Goal: Find contact information: Find contact information

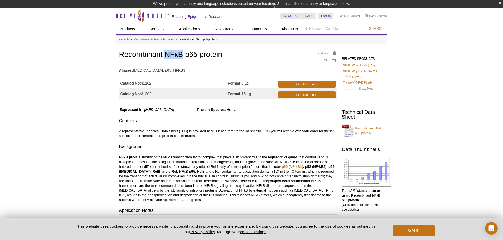
drag, startPoint x: 172, startPoint y: 54, endPoint x: 165, endPoint y: 54, distance: 6.6
click at [165, 54] on h1 "Recombinant NFκB p65 protein" at bounding box center [227, 55] width 217 height 9
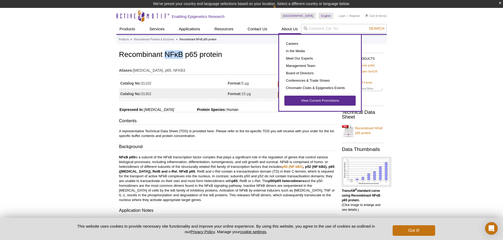
copy h1 "NFκB"
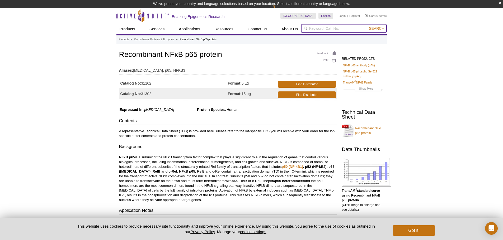
click at [313, 27] on input "search" at bounding box center [344, 28] width 86 height 9
click at [367, 26] on button "Search" at bounding box center [376, 28] width 18 height 5
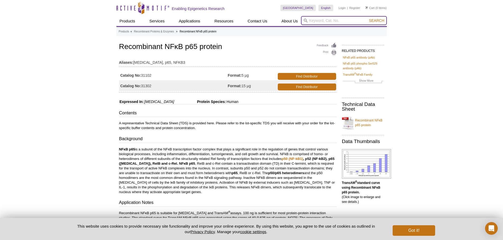
paste input "NFκB"
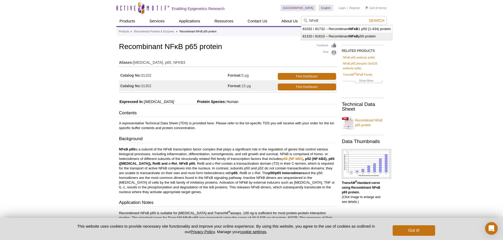
click at [354, 34] on strong "NFκB" at bounding box center [353, 36] width 9 height 4
type input "81310 / 81610 – Recombinant NFκB p50 protein"
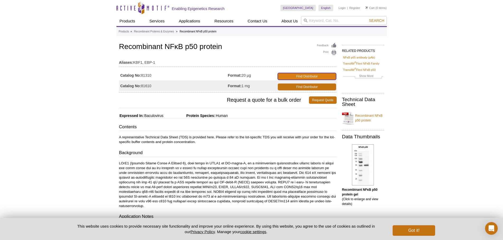
click at [310, 78] on link "Find Distributor" at bounding box center [307, 76] width 58 height 7
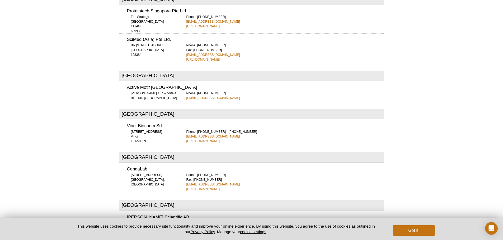
scroll to position [1664, 0]
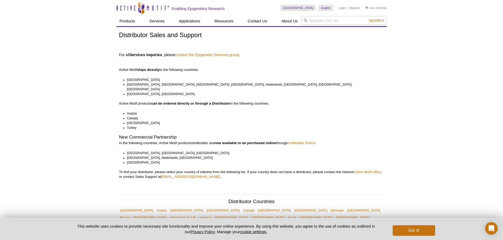
scroll to position [1207, 0]
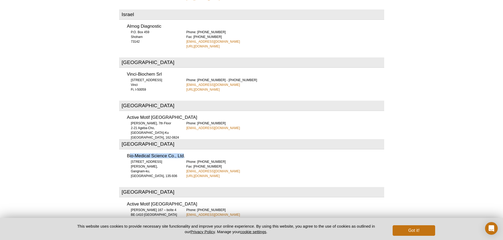
drag, startPoint x: 129, startPoint y: 133, endPoint x: 183, endPoint y: 130, distance: 54.2
click at [183, 154] on h3 "Bio-Medical Science Co., Ltd." at bounding box center [255, 156] width 257 height 4
click at [196, 150] on div "Bio-Medical Science Co., Ltd. BMS Bldg., 22 Yeoksam-ro 7-gil, Gangnam-ku, Seoul…" at bounding box center [251, 164] width 265 height 28
drag, startPoint x: 189, startPoint y: 130, endPoint x: 124, endPoint y: 134, distance: 65.1
click at [124, 150] on div "Bio-Medical Science Co., Ltd. BMS Bldg., 22 Yeoksam-ro 7-gil, Gangnam-ku, Seoul…" at bounding box center [251, 164] width 265 height 28
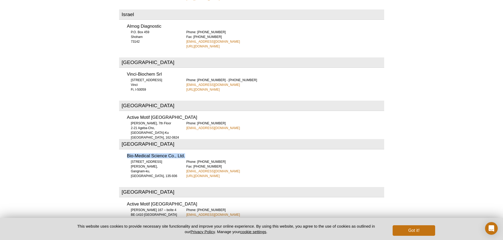
click at [124, 150] on div "Bio-Medical Science Co., Ltd. BMS Bldg., 22 Yeoksam-ro 7-gil, Gangnam-ku, Seoul…" at bounding box center [251, 164] width 265 height 28
drag, startPoint x: 125, startPoint y: 133, endPoint x: 177, endPoint y: 130, distance: 52.3
click at [177, 150] on div "Bio-Medical Science Co., Ltd. BMS Bldg., 22 Yeoksam-ro 7-gil, Gangnam-ku, Seoul…" at bounding box center [251, 164] width 265 height 28
click at [192, 150] on div "Bio-Medical Science Co., Ltd. BMS Bldg., 22 Yeoksam-ro 7-gil, Gangnam-ku, Seoul…" at bounding box center [251, 164] width 265 height 28
drag, startPoint x: 171, startPoint y: 131, endPoint x: 167, endPoint y: 131, distance: 4.5
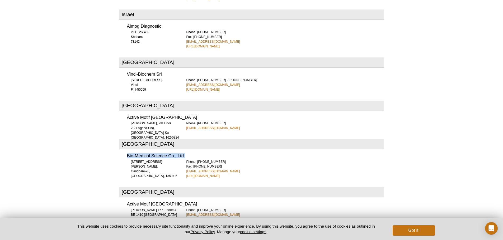
click at [119, 150] on div "Bio-Medical Science Co., Ltd. BMS Bldg., 22 Yeoksam-ro 7-gil, Gangnam-ku, Seoul…" at bounding box center [251, 164] width 265 height 28
click at [181, 154] on h3 "Bio-Medical Science Co., Ltd." at bounding box center [255, 156] width 257 height 4
click at [125, 150] on div "Bio-Medical Science Co., Ltd. BMS Bldg., 22 Yeoksam-ro 7-gil, Gangnam-ku, Seoul…" at bounding box center [251, 164] width 265 height 28
drag, startPoint x: 131, startPoint y: 138, endPoint x: 177, endPoint y: 134, distance: 45.8
click at [177, 150] on div "Bio-Medical Science Co., Ltd. BMS Bldg., 22 Yeoksam-ro 7-gil, Gangnam-ku, Seoul…" at bounding box center [251, 164] width 265 height 28
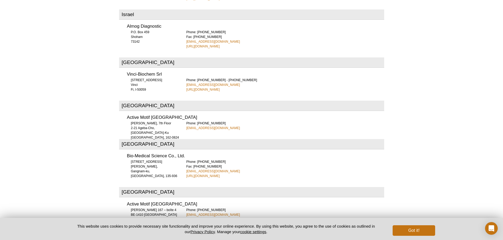
click at [173, 160] on div "BMS Bldg., 22 Yeoksam-ro 7-gil, Gangnam-ku, Seoul, 135-936" at bounding box center [153, 169] width 53 height 19
drag, startPoint x: 165, startPoint y: 148, endPoint x: 131, endPoint y: 138, distance: 36.1
click at [131, 160] on div "BMS Bldg., 22 Yeoksam-ro 7-gil, Gangnam-ku, Seoul, 135-936" at bounding box center [153, 169] width 53 height 19
click at [144, 153] on div "Bio-Medical Science Co., Ltd. BMS Bldg., 22 Yeoksam-ro 7-gil, Gangnam-ku, Seoul…" at bounding box center [251, 164] width 265 height 28
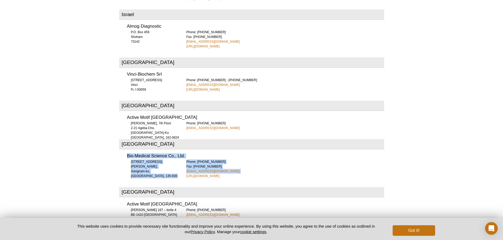
drag, startPoint x: 164, startPoint y: 152, endPoint x: 126, endPoint y: 130, distance: 43.4
click at [126, 150] on div "Bio-Medical Science Co., Ltd. BMS Bldg., 22 Yeoksam-ro 7-gil, Gangnam-ku, Seoul…" at bounding box center [251, 164] width 265 height 28
click at [150, 151] on div "Bio-Medical Science Co., Ltd. BMS Bldg., 22 Yeoksam-ro 7-gil, Gangnam-ku, Seoul…" at bounding box center [251, 164] width 265 height 28
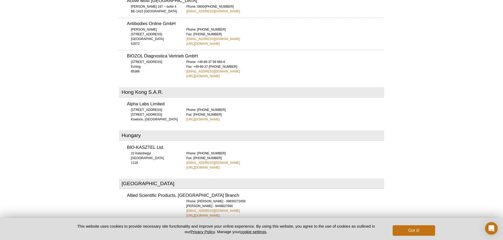
scroll to position [653, 0]
